Goal: Task Accomplishment & Management: Complete application form

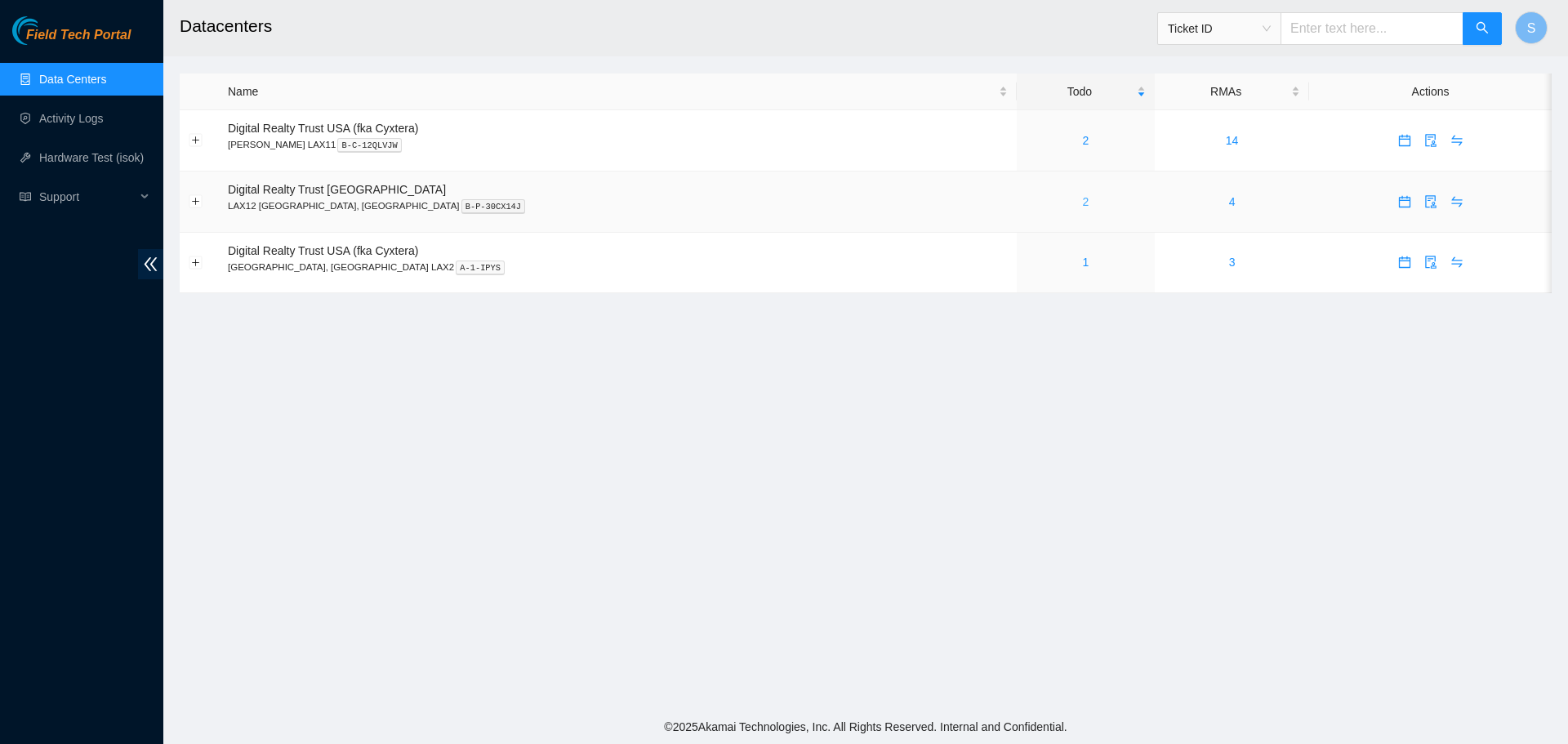
click at [1082, 200] on link "2" at bounding box center [1085, 202] width 7 height 13
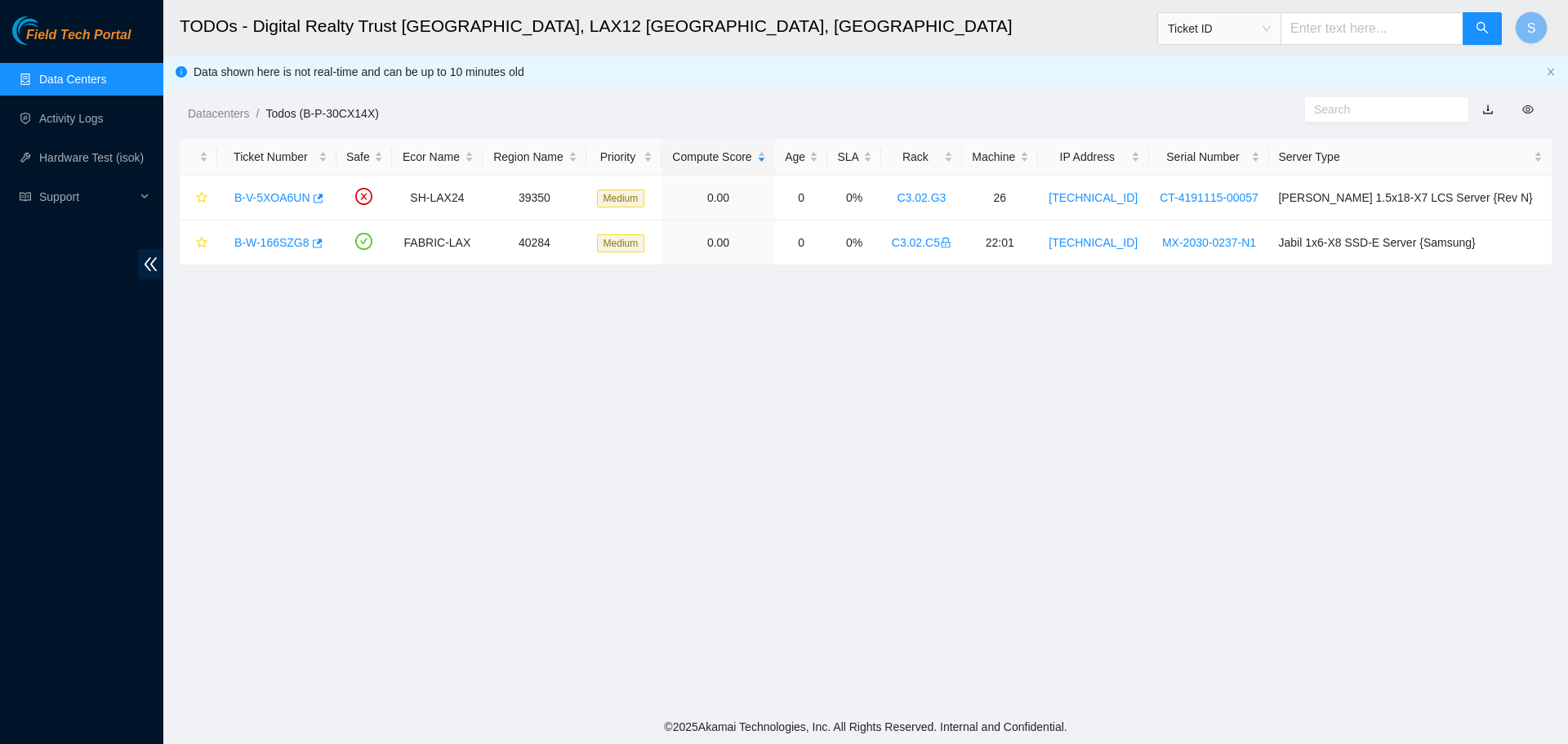
click at [106, 78] on link "Data Centers" at bounding box center [73, 79] width 67 height 13
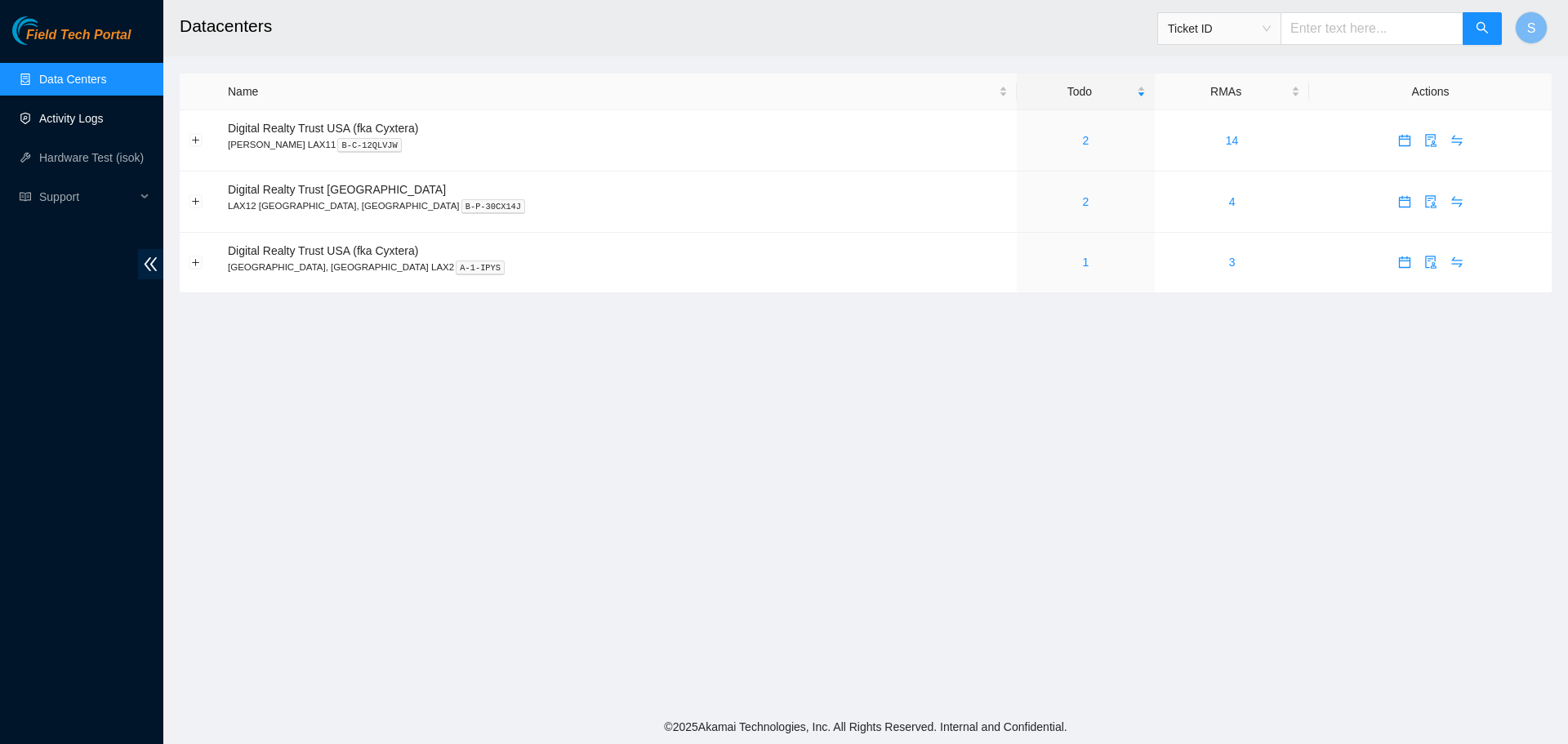
click at [103, 125] on link "Activity Logs" at bounding box center [71, 118] width 65 height 13
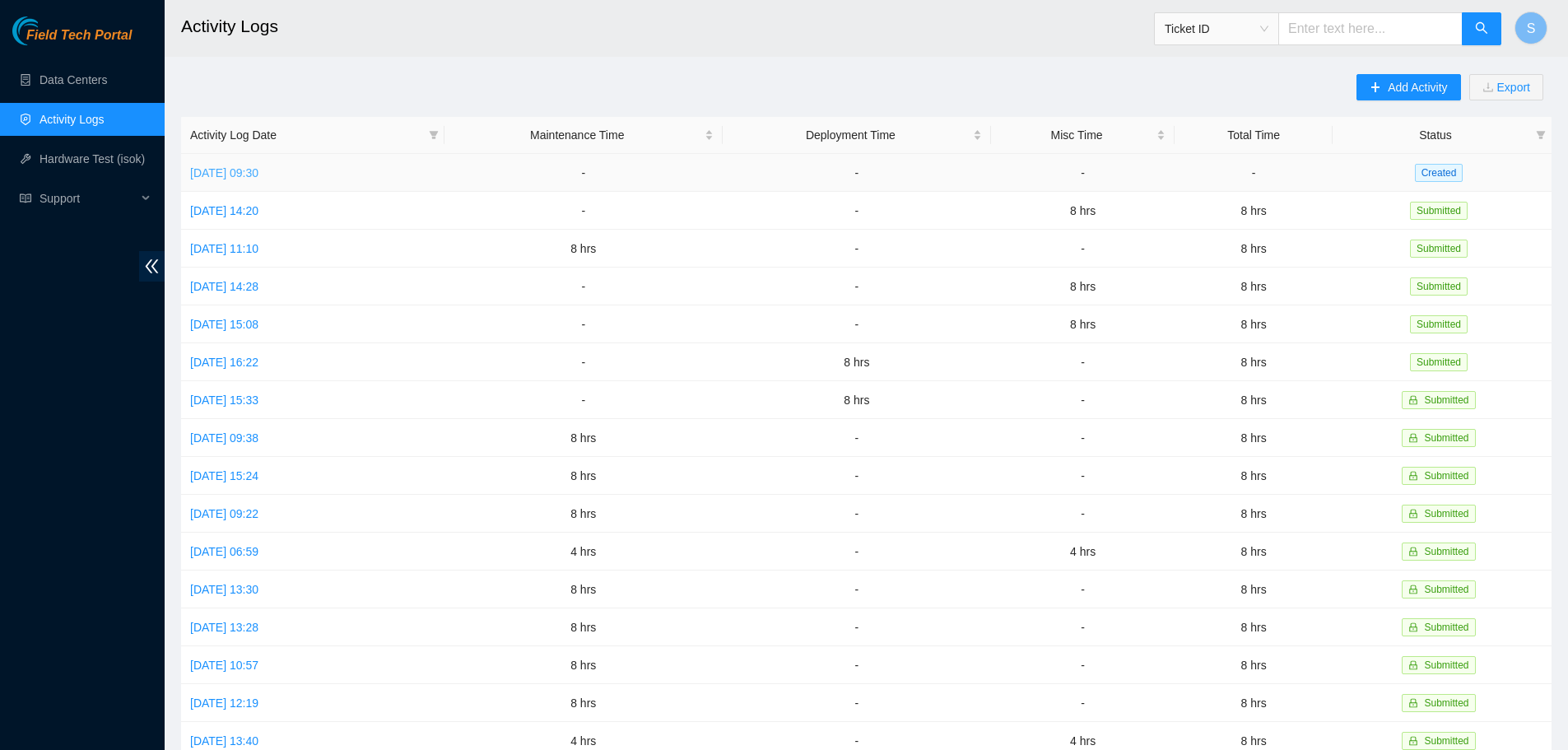
click at [258, 168] on link "[DATE] 09:30" at bounding box center [224, 173] width 69 height 13
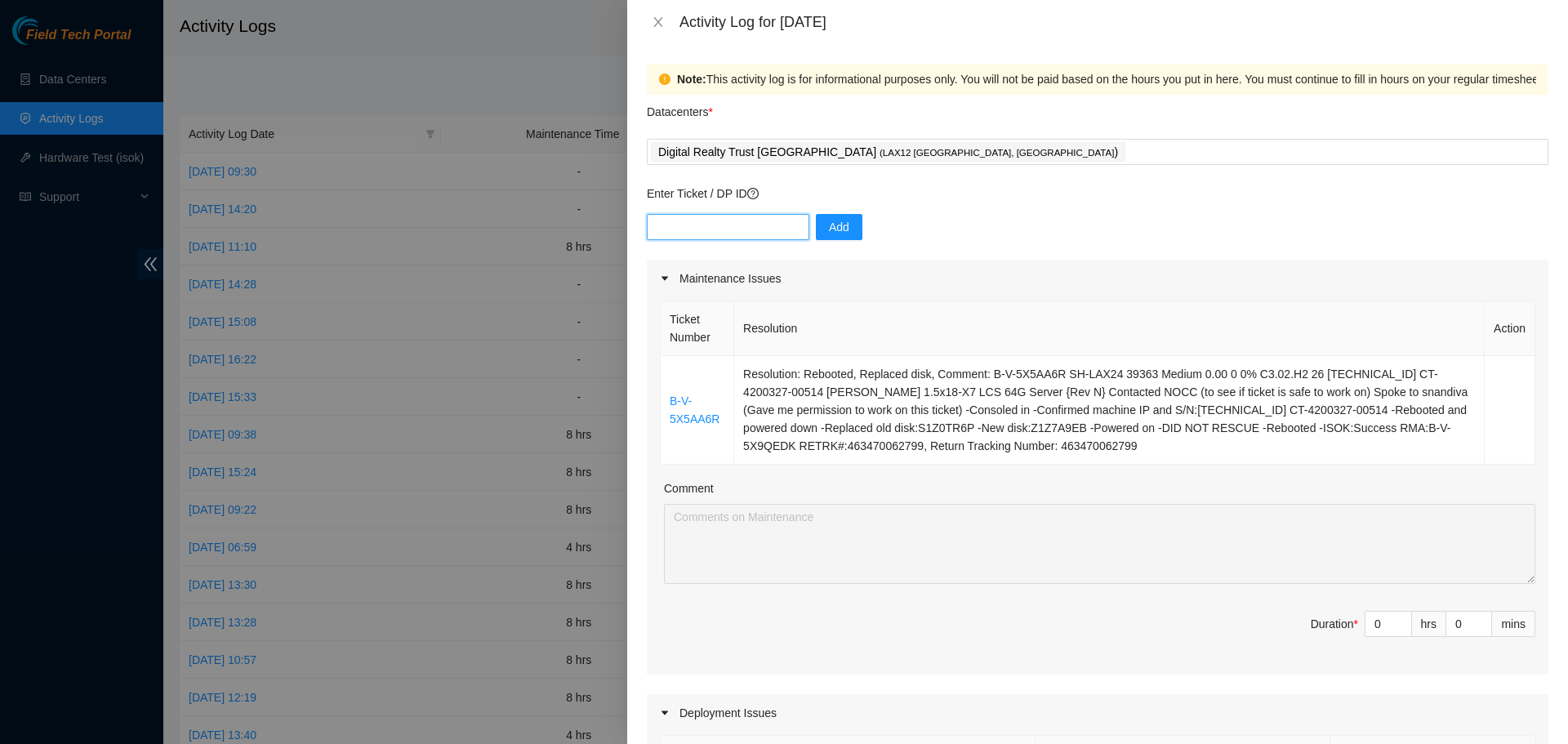
click at [745, 228] on input "text" at bounding box center [728, 227] width 163 height 26
paste input "DP79739"
type input "DP79739"
click at [835, 224] on span "Add" at bounding box center [839, 227] width 21 height 18
click at [761, 216] on input "text" at bounding box center [728, 227] width 163 height 26
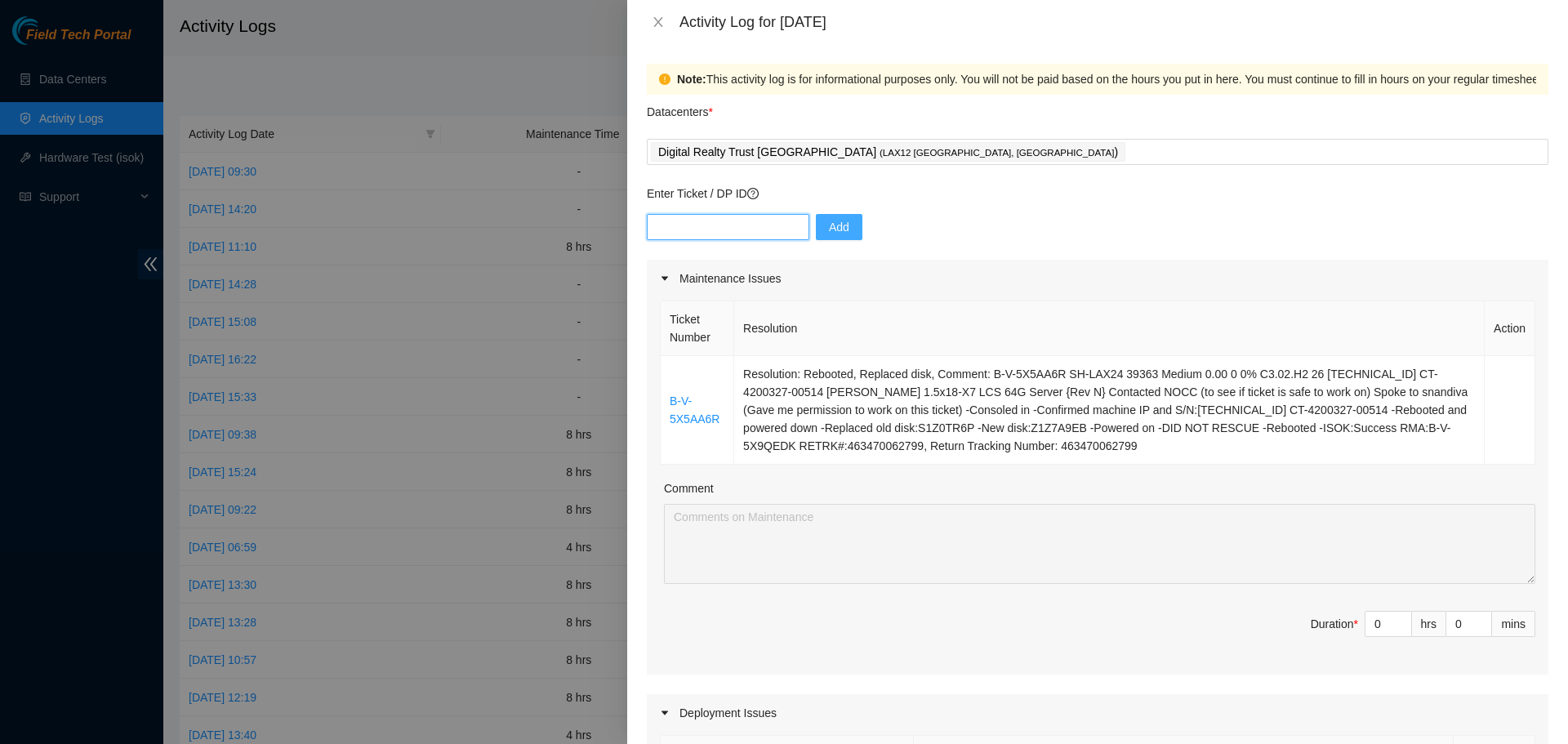
paste input "DP82912"
type input "DP82912"
click at [829, 225] on span "Add" at bounding box center [839, 227] width 21 height 18
click at [755, 231] on input "text" at bounding box center [728, 227] width 163 height 26
paste input "DP79743"
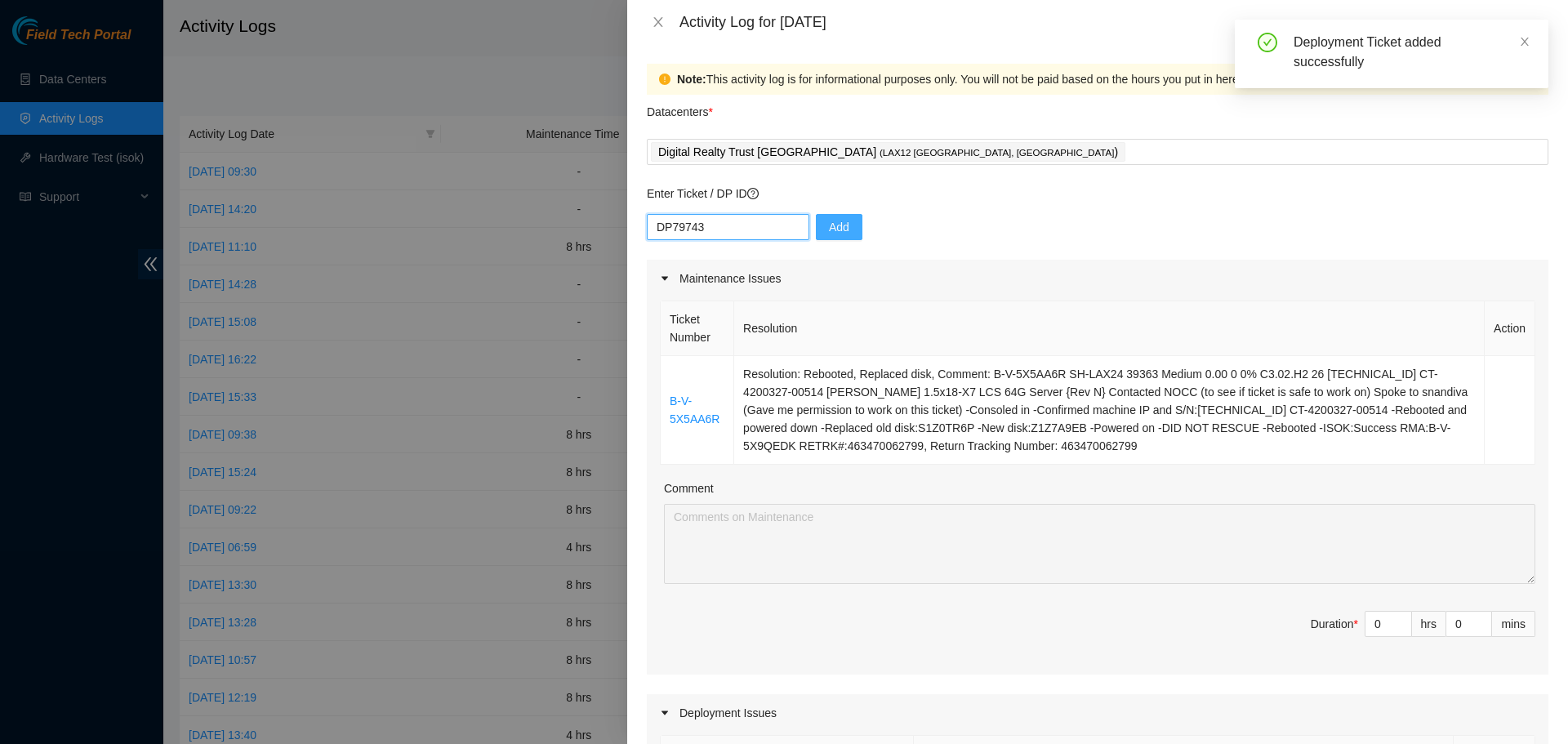
type input "DP79743"
click at [844, 232] on button "Add" at bounding box center [839, 227] width 47 height 26
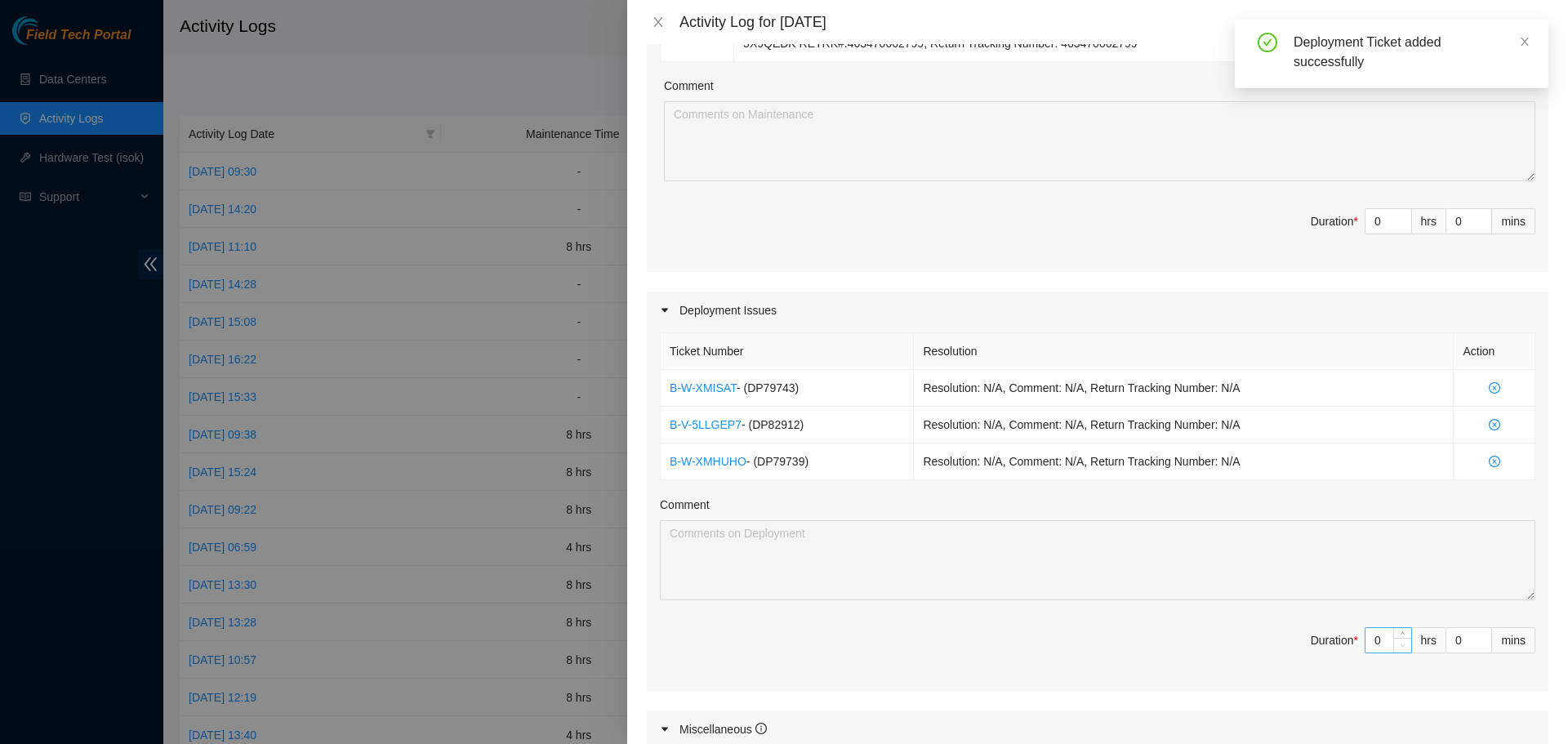
scroll to position [408, 0]
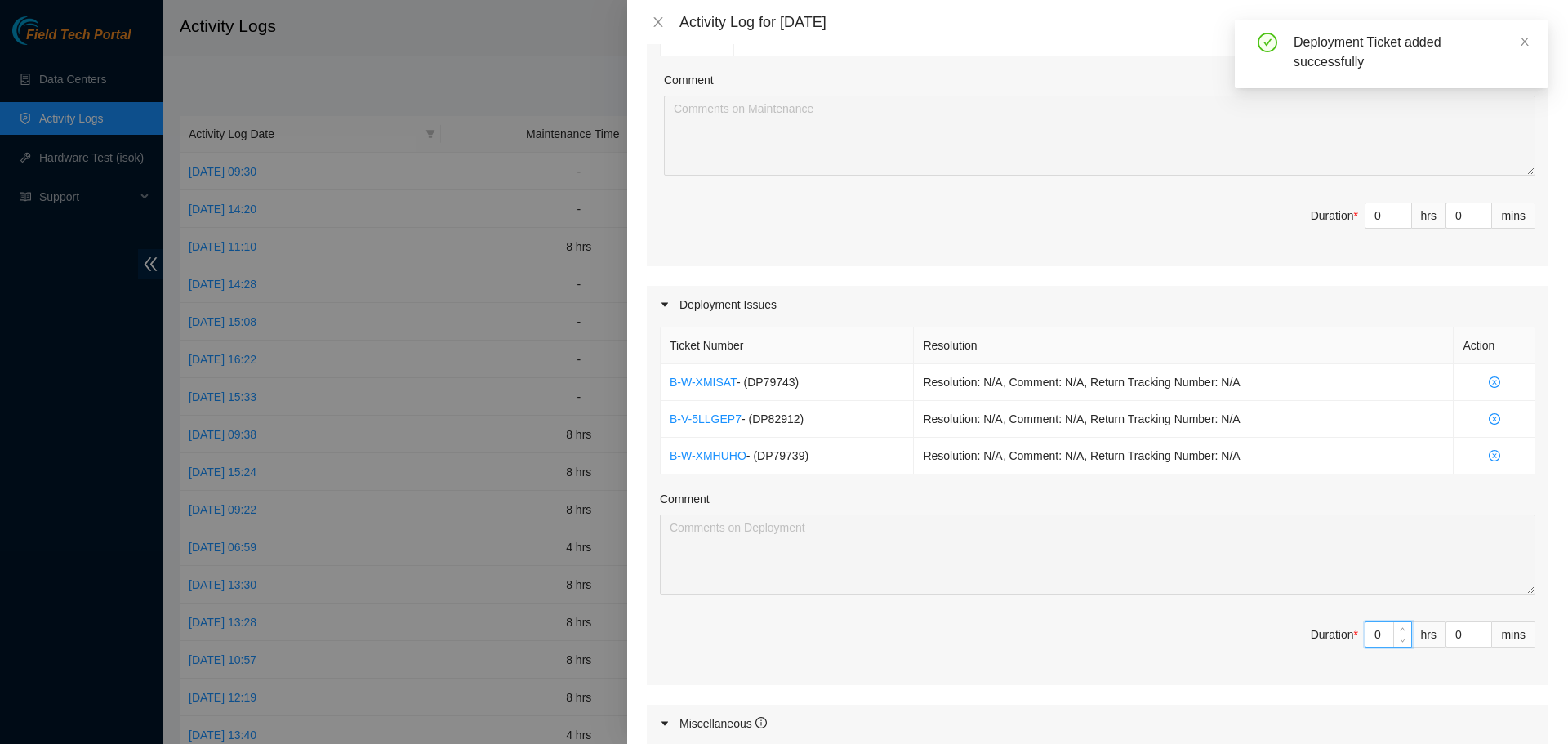
click at [1368, 641] on input "0" at bounding box center [1388, 635] width 46 height 25
type input "6"
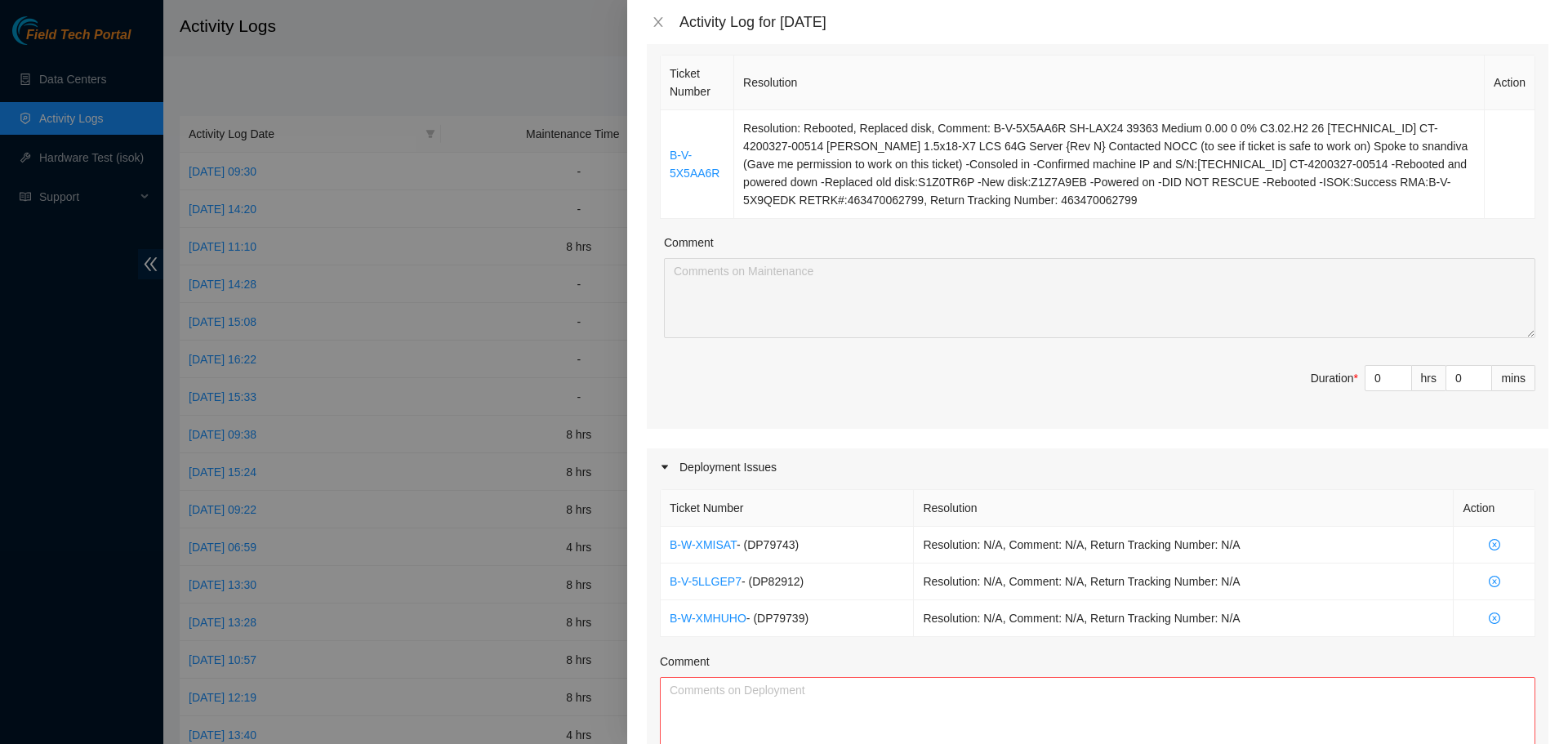
scroll to position [245, 0]
type input "6"
click at [1378, 372] on input "0" at bounding box center [1388, 379] width 46 height 25
type input "2"
type input "8"
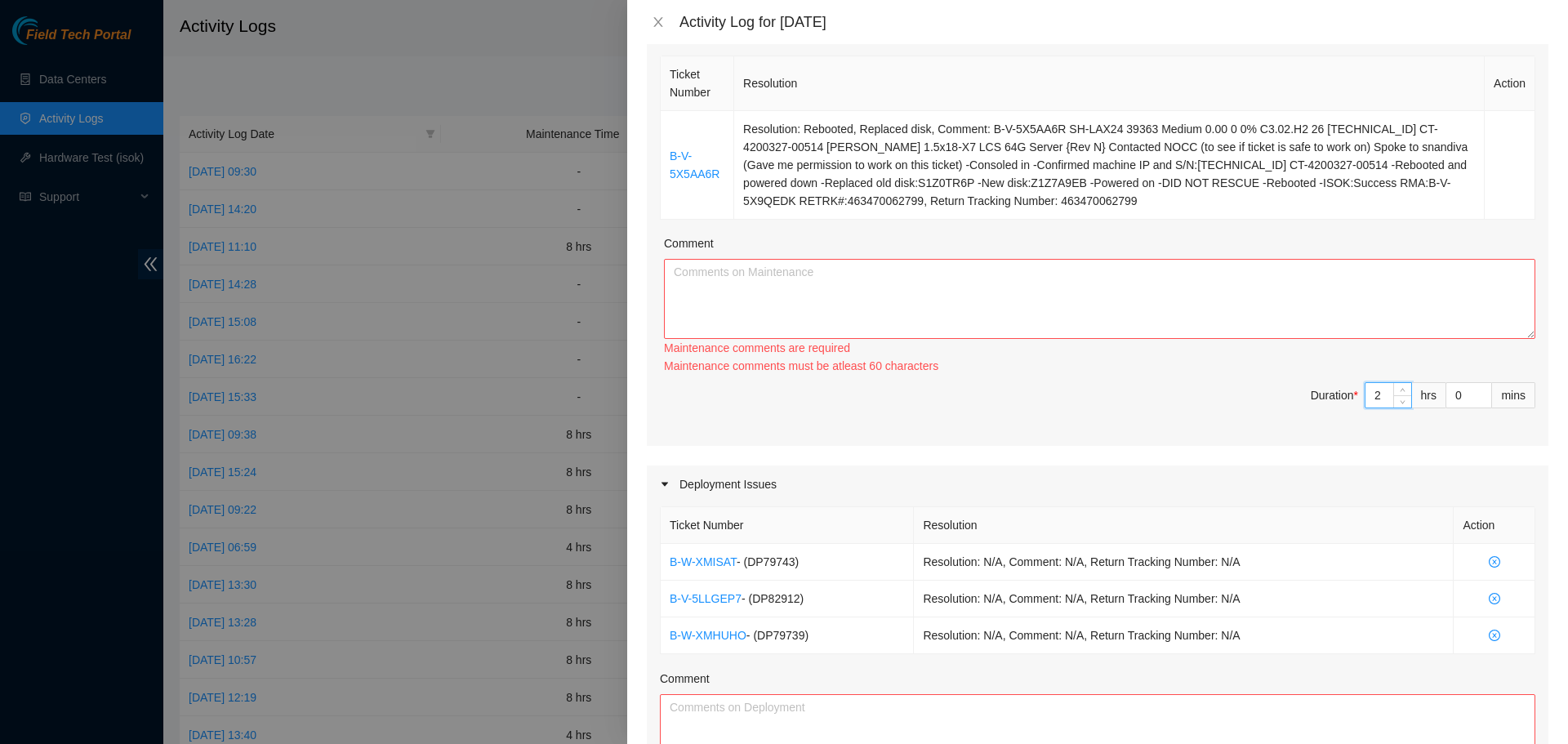
type input "2"
click at [1253, 323] on textarea "Comment" at bounding box center [1099, 298] width 871 height 80
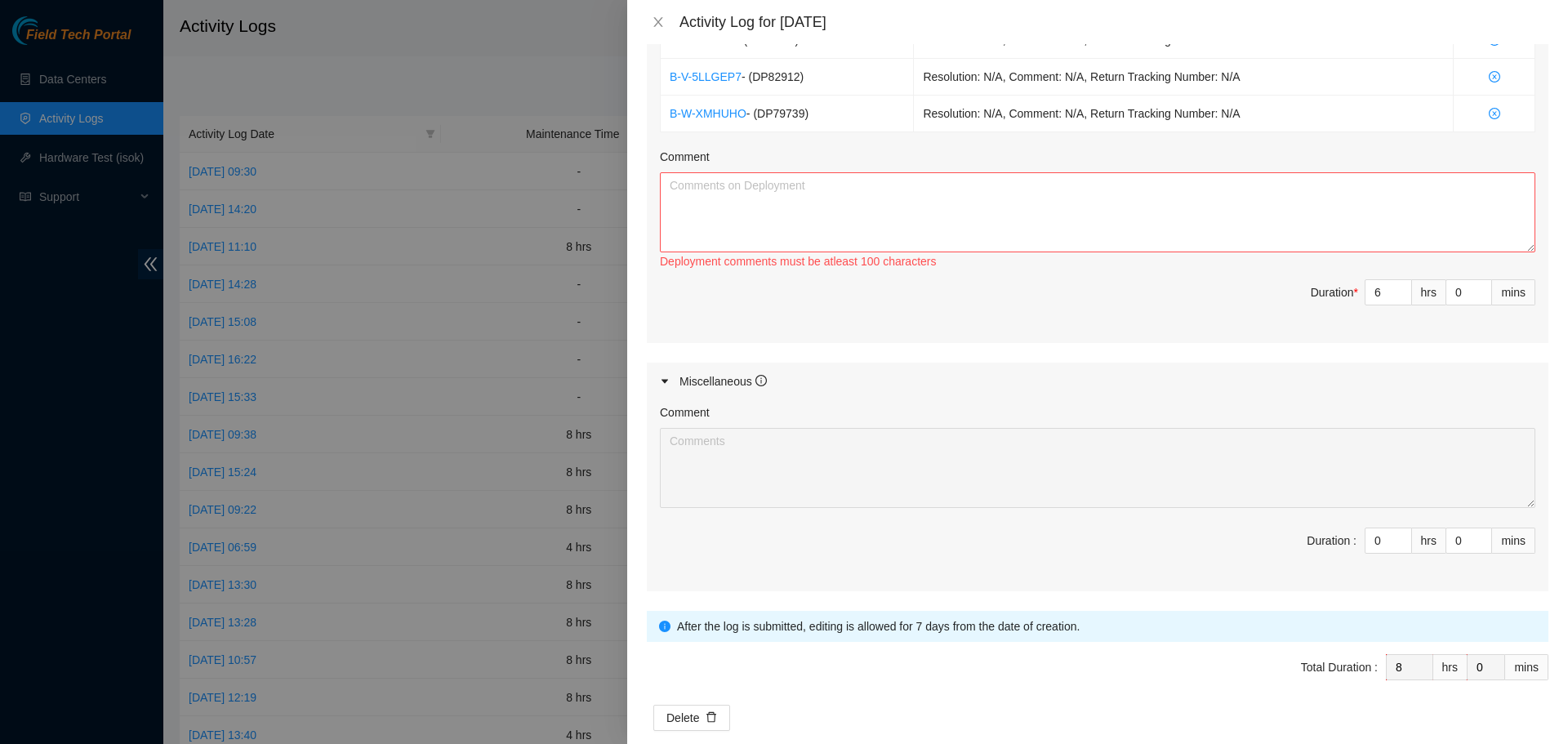
scroll to position [695, 0]
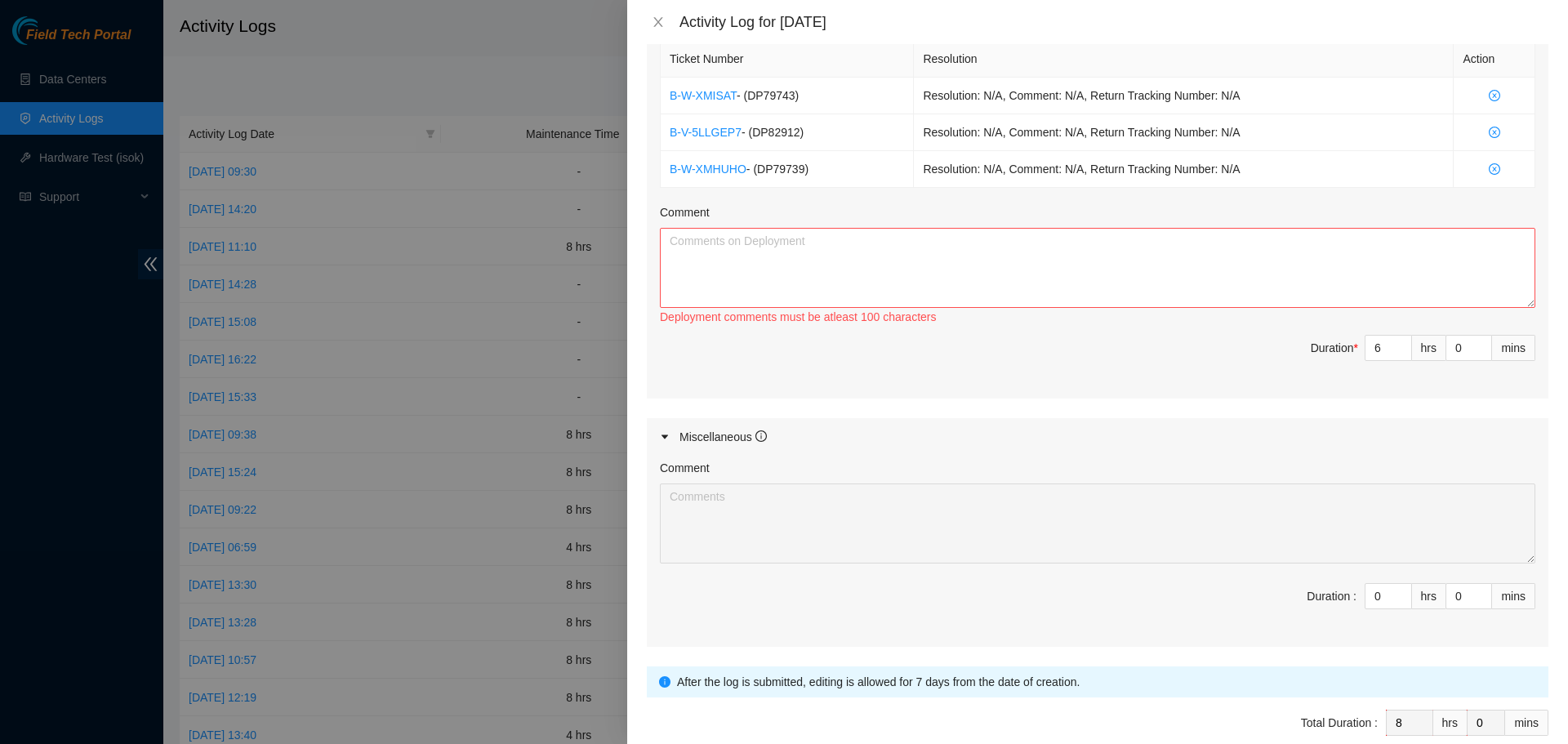
type textarea "Started my day logging into my akamai field tech portal and worked on a ticket …"
click at [1112, 248] on textarea "Comment" at bounding box center [1097, 267] width 876 height 80
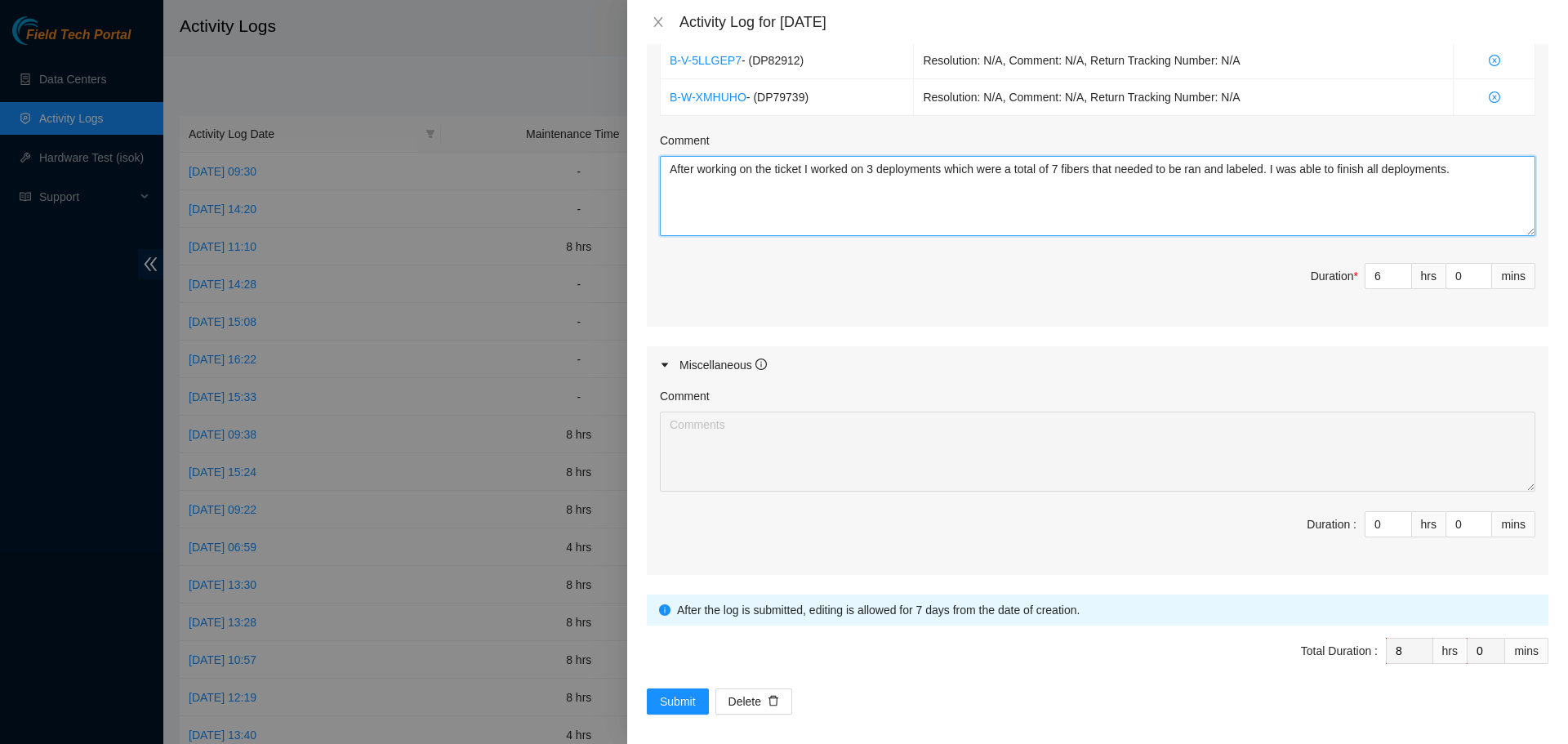
scroll to position [777, 0]
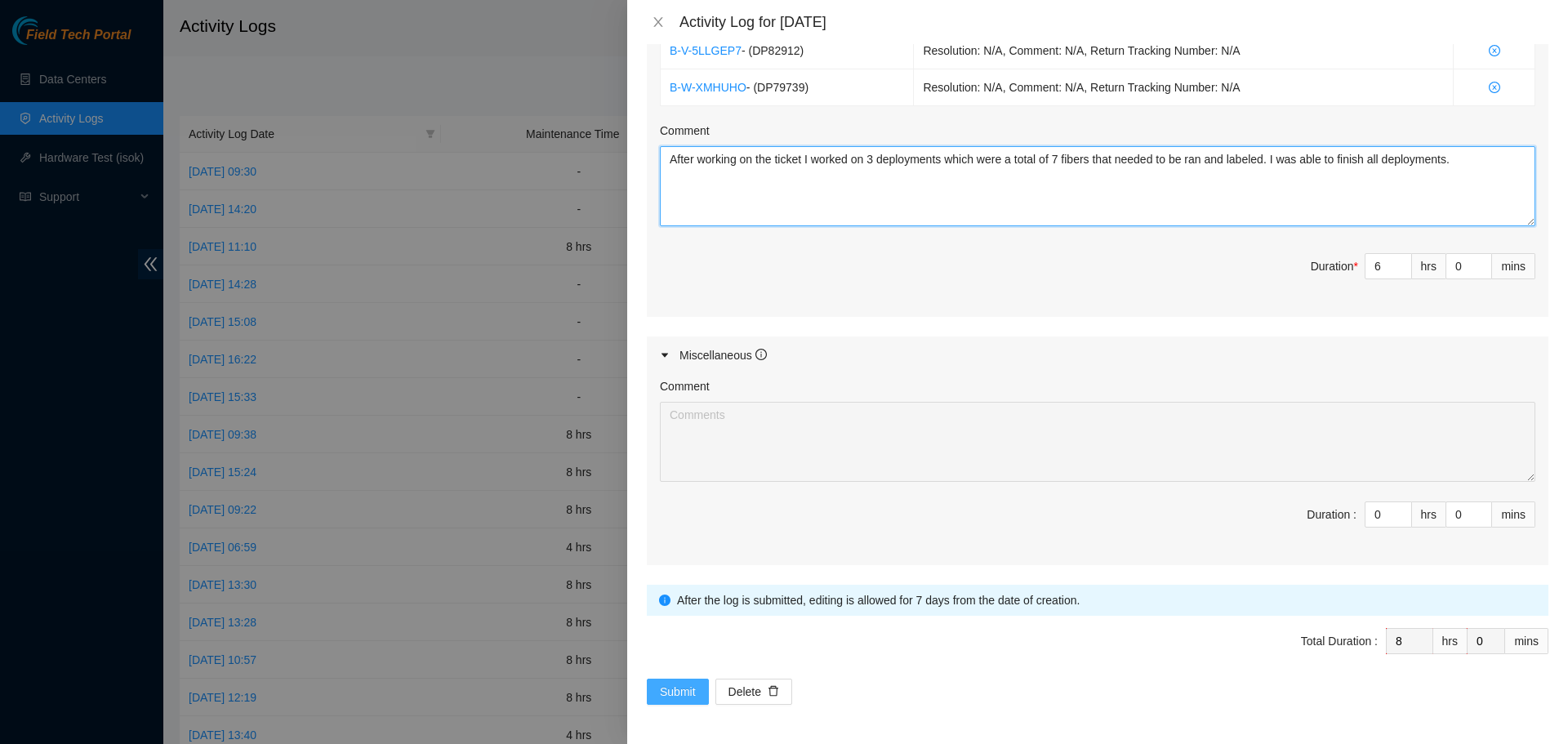
type textarea "After working on the ticket I worked on 3 deployments which were a total of 7 f…"
click at [683, 689] on span "Submit" at bounding box center [678, 691] width 36 height 18
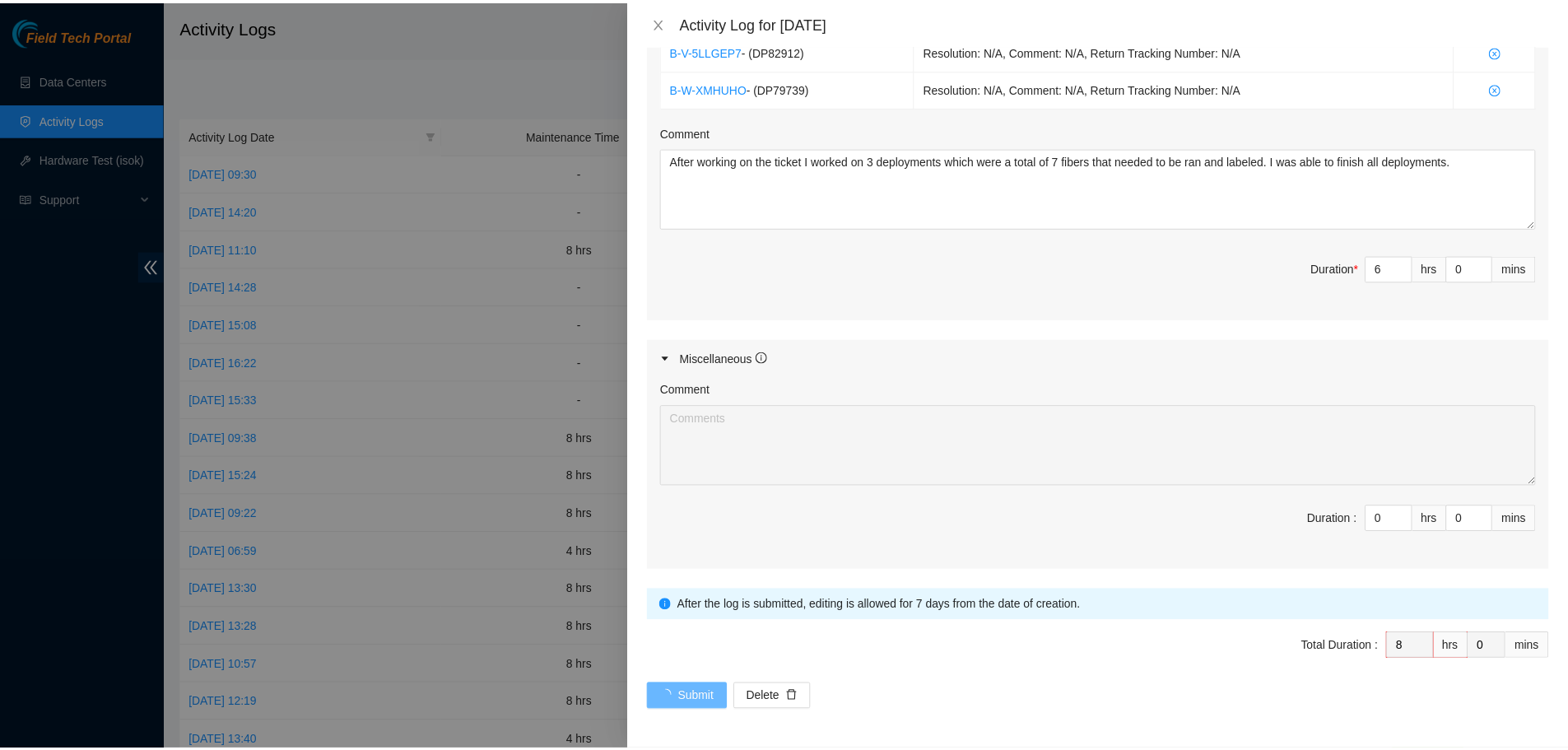
scroll to position [0, 0]
